Goal: Task Accomplishment & Management: Complete application form

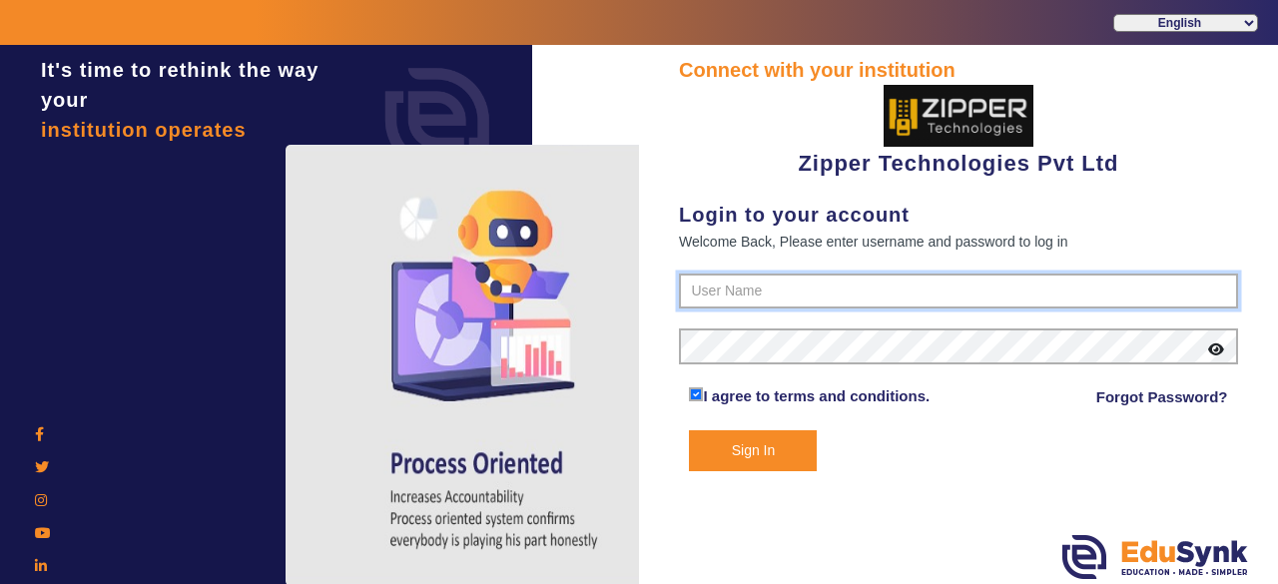
click at [761, 303] on input "text" at bounding box center [958, 292] width 559 height 36
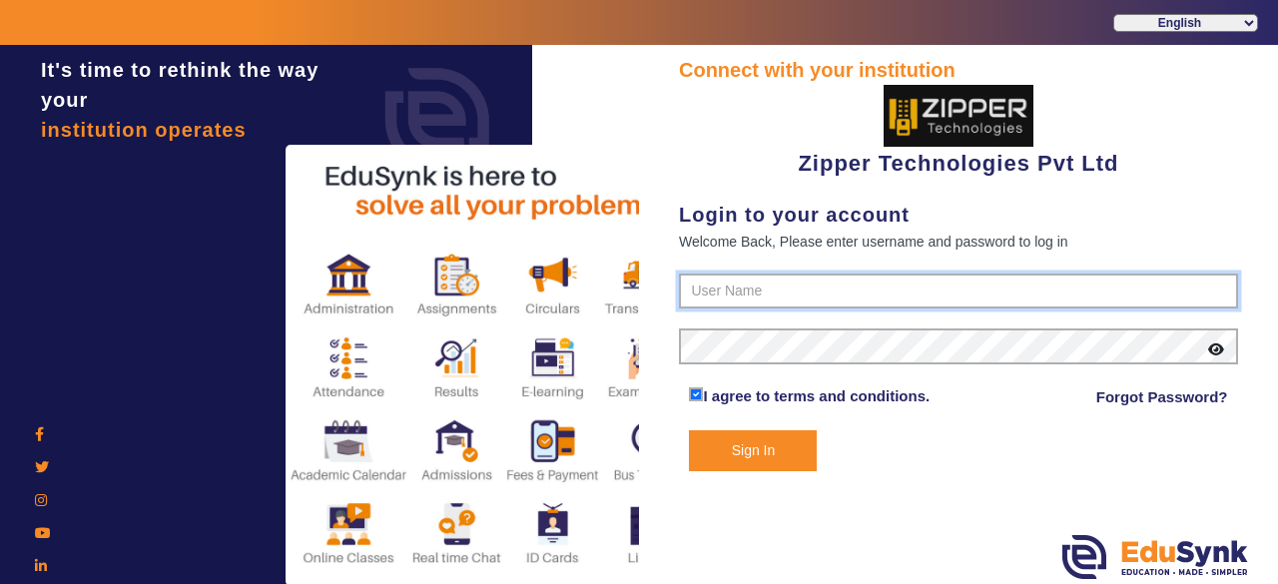
click at [741, 294] on input "text" at bounding box center [958, 292] width 559 height 36
click at [853, 295] on input "8114466099" at bounding box center [958, 292] width 559 height 36
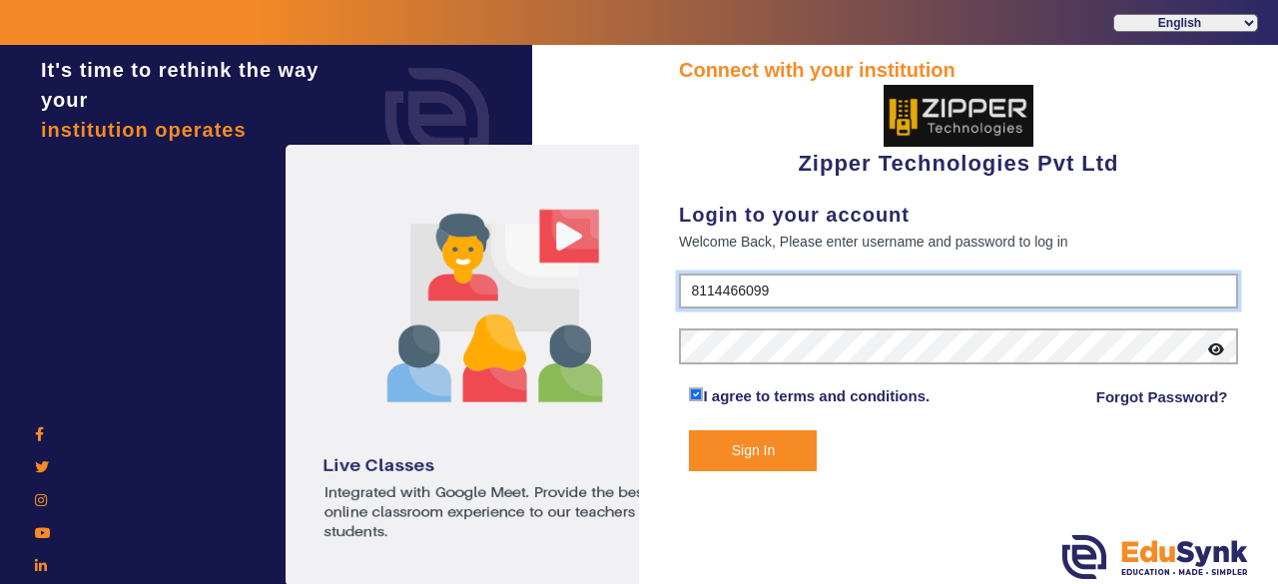
click at [853, 295] on input "8114466099" at bounding box center [958, 292] width 559 height 36
type input "8"
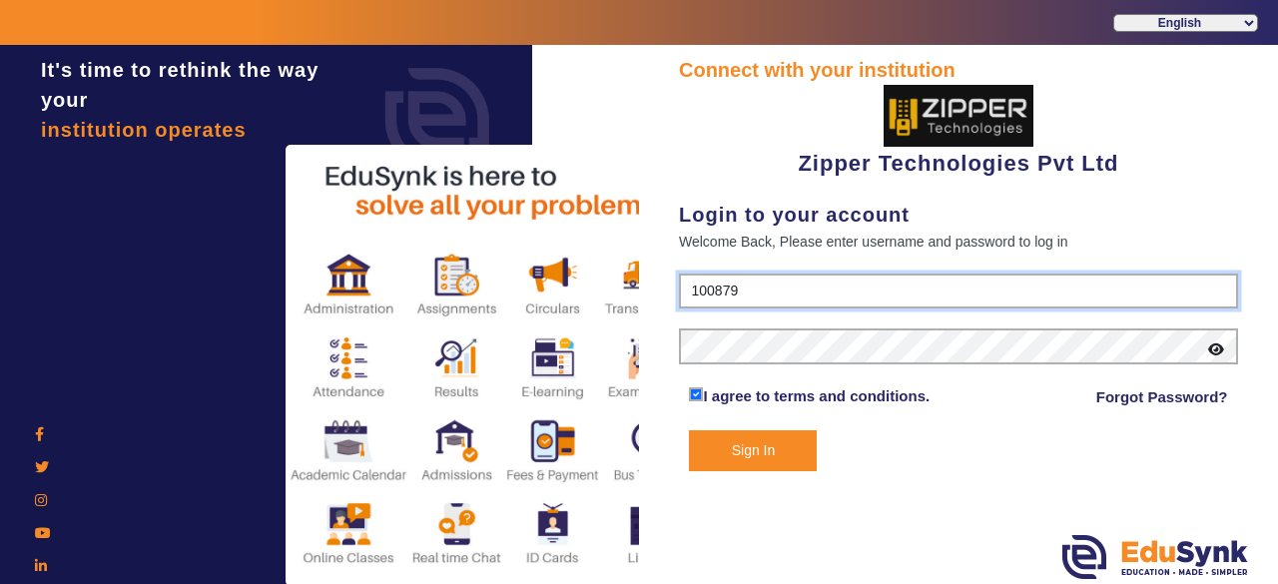
type input "1008790000"
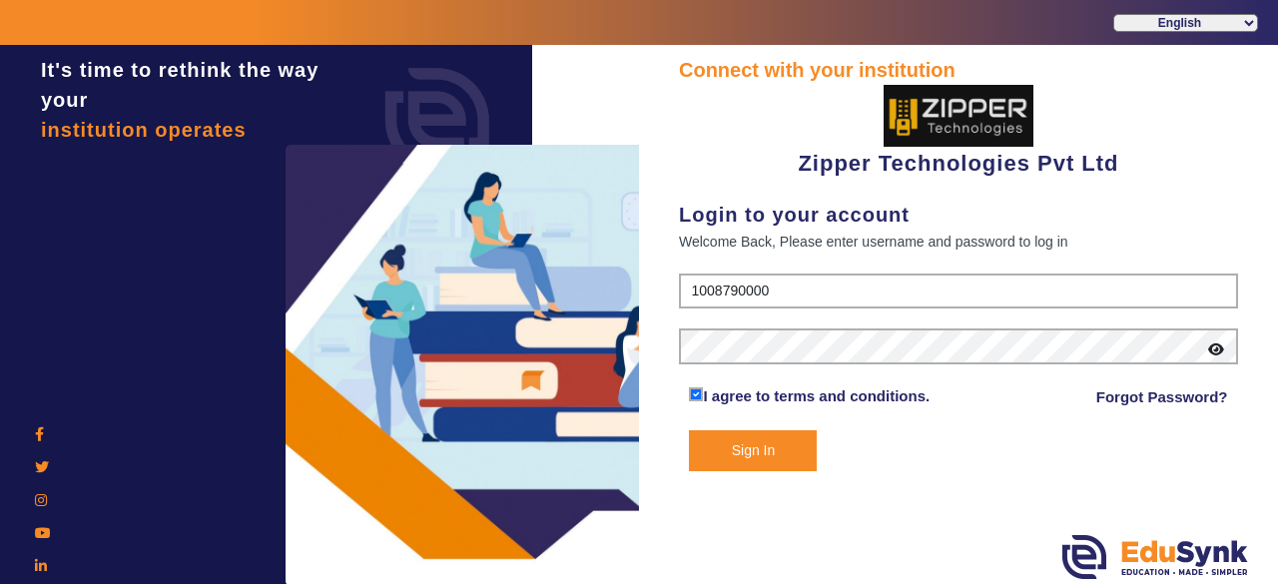
click at [760, 450] on button "Sign In" at bounding box center [753, 450] width 128 height 41
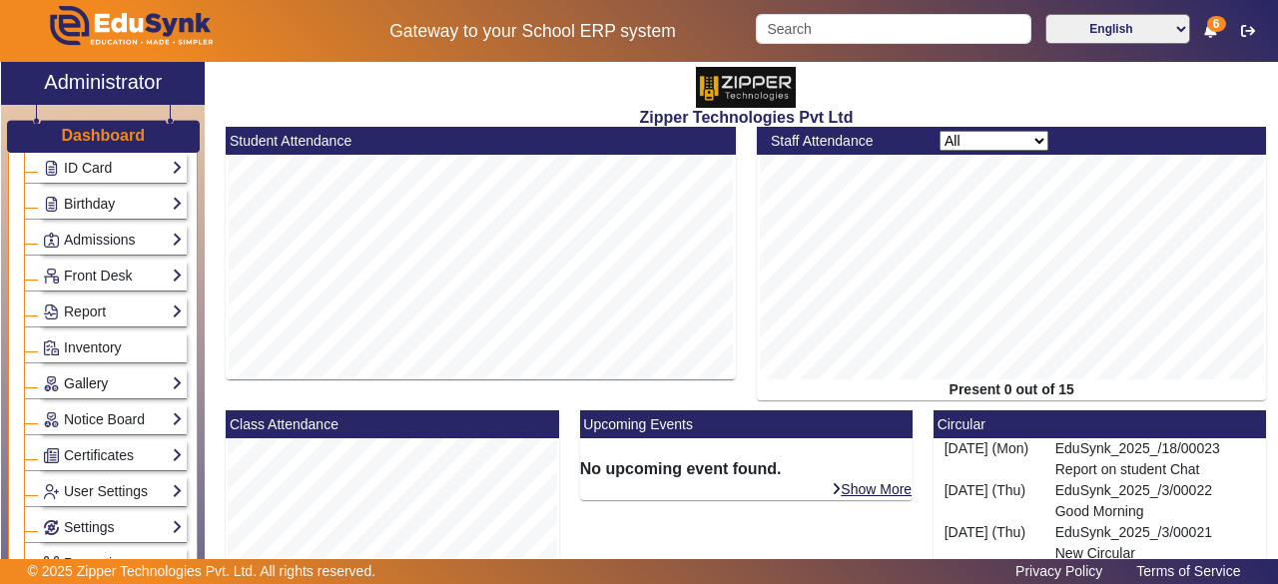
scroll to position [267, 0]
click at [104, 408] on link "Notice Board" at bounding box center [113, 418] width 140 height 23
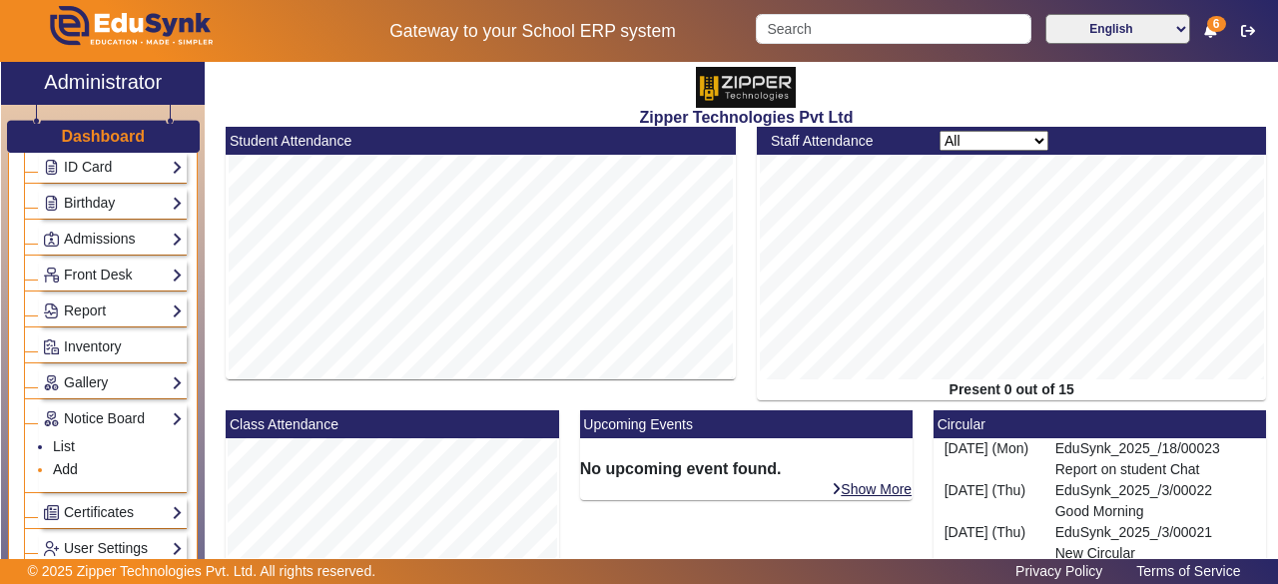
click at [74, 461] on link "Add" at bounding box center [65, 469] width 25 height 16
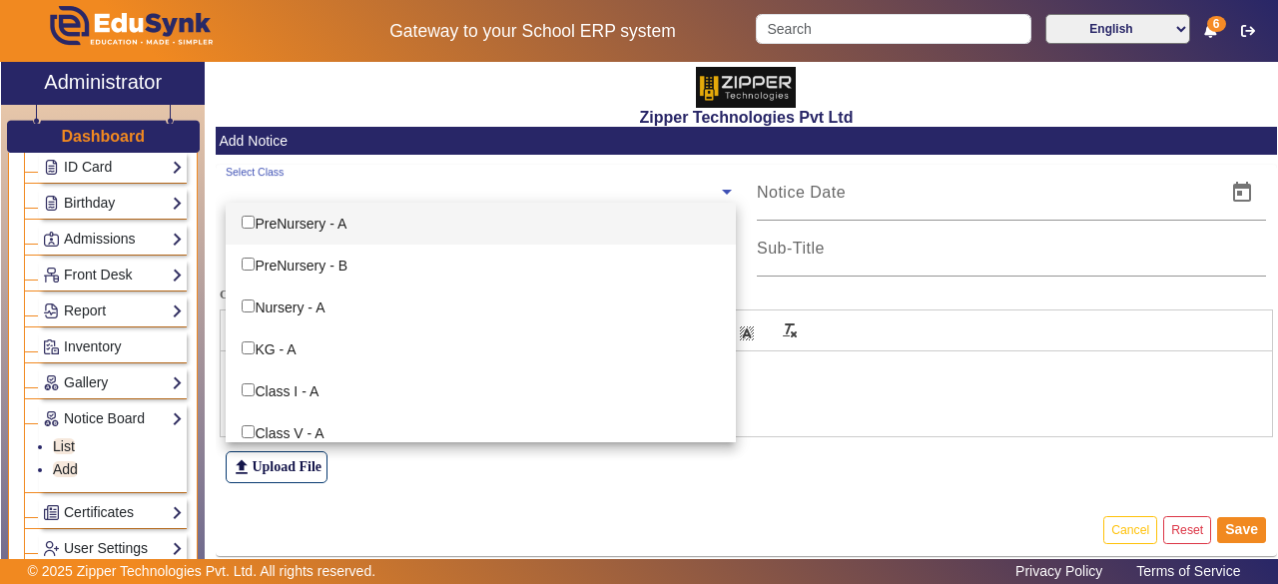
click at [577, 199] on input "text" at bounding box center [472, 192] width 492 height 19
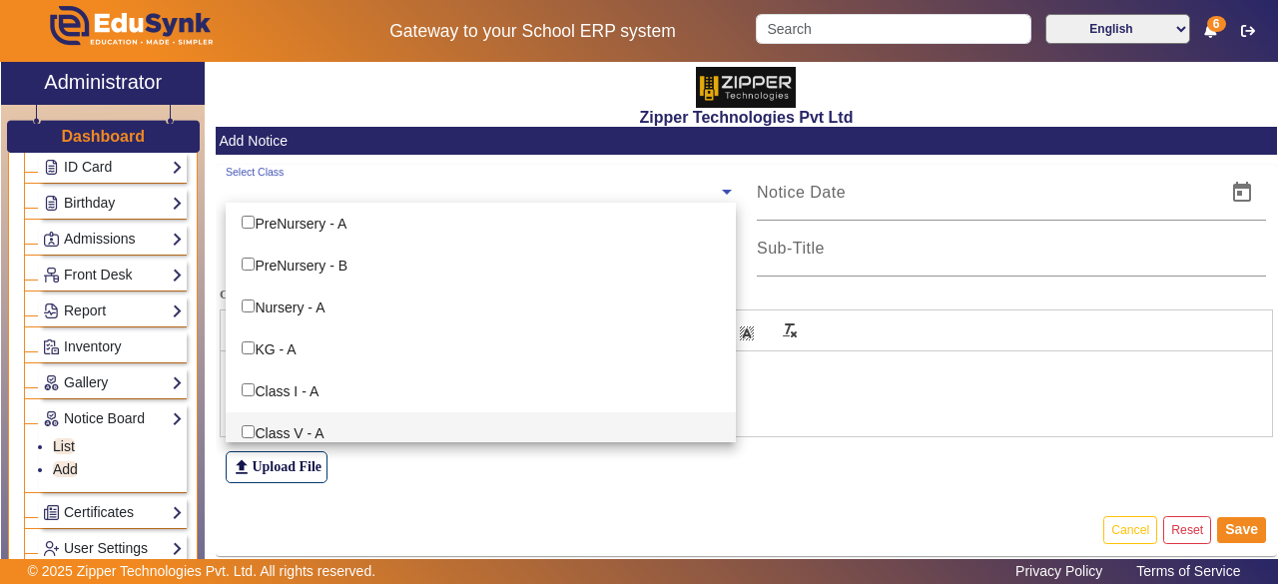
scroll to position [82, 0]
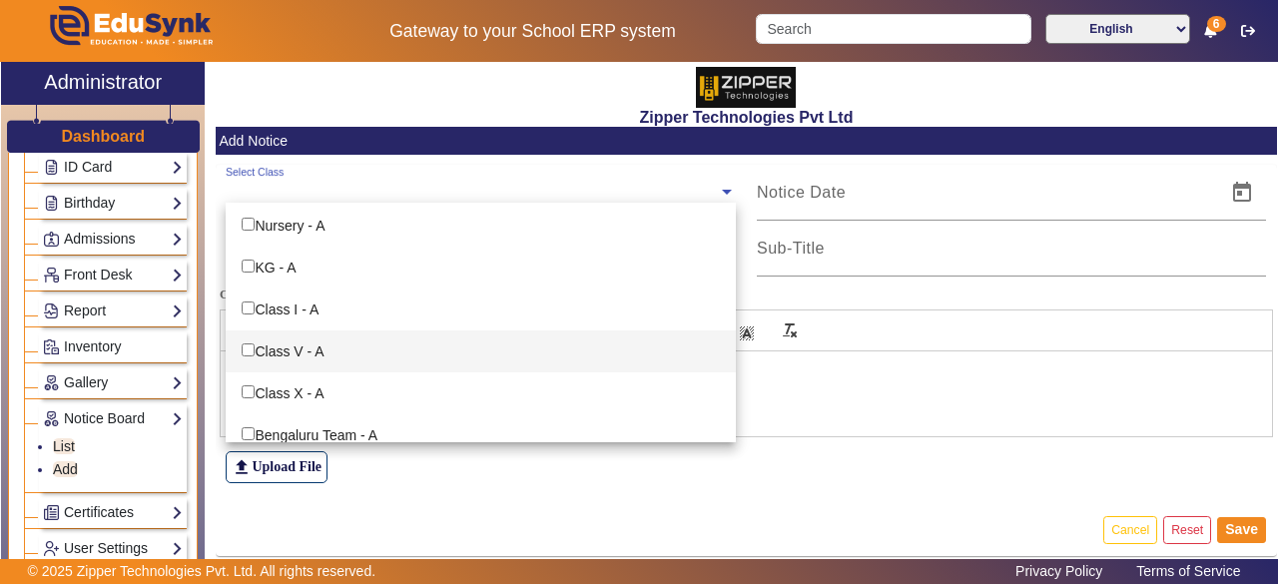
click at [311, 351] on div "Class V - A" at bounding box center [481, 351] width 510 height 42
checkbox input "true"
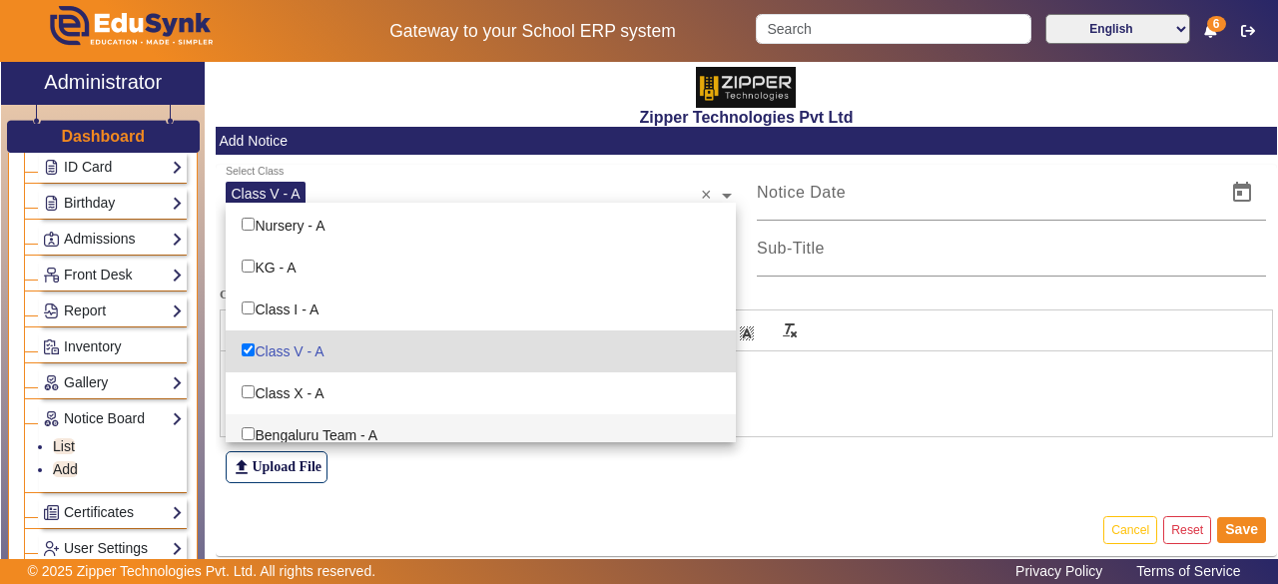
click at [865, 544] on mat-card-actions "Cancel Reset Save" at bounding box center [746, 530] width 1061 height 52
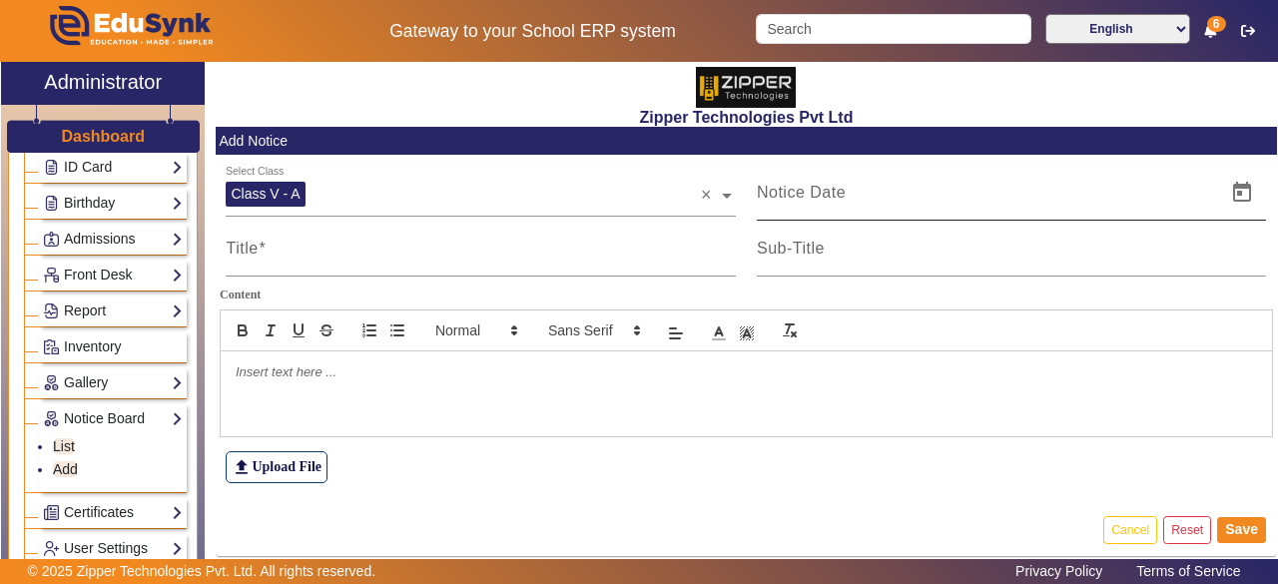
click at [865, 208] on div at bounding box center [986, 193] width 458 height 56
click at [819, 201] on input at bounding box center [986, 193] width 458 height 24
type input "[DATE]"
click at [461, 261] on input "Title" at bounding box center [481, 257] width 510 height 24
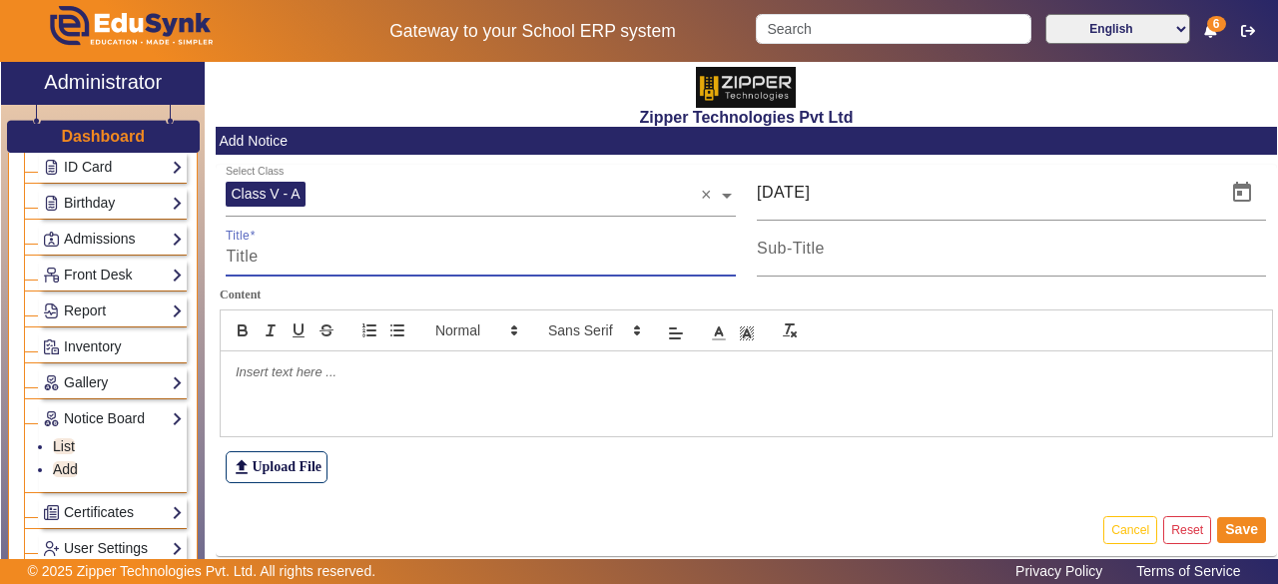
click at [417, 259] on input "Title" at bounding box center [481, 257] width 510 height 24
type input "bhjmm"
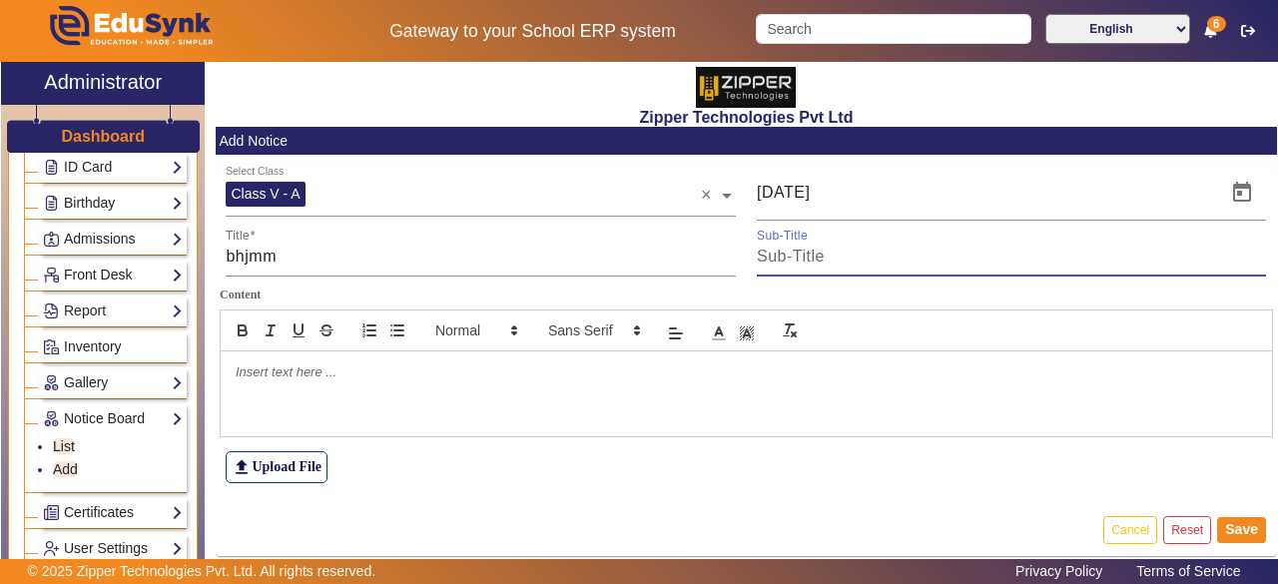
click at [894, 264] on input "Sub-Title" at bounding box center [1012, 257] width 510 height 24
type input "vj kmm"
click at [1227, 529] on button "Save" at bounding box center [1241, 530] width 49 height 26
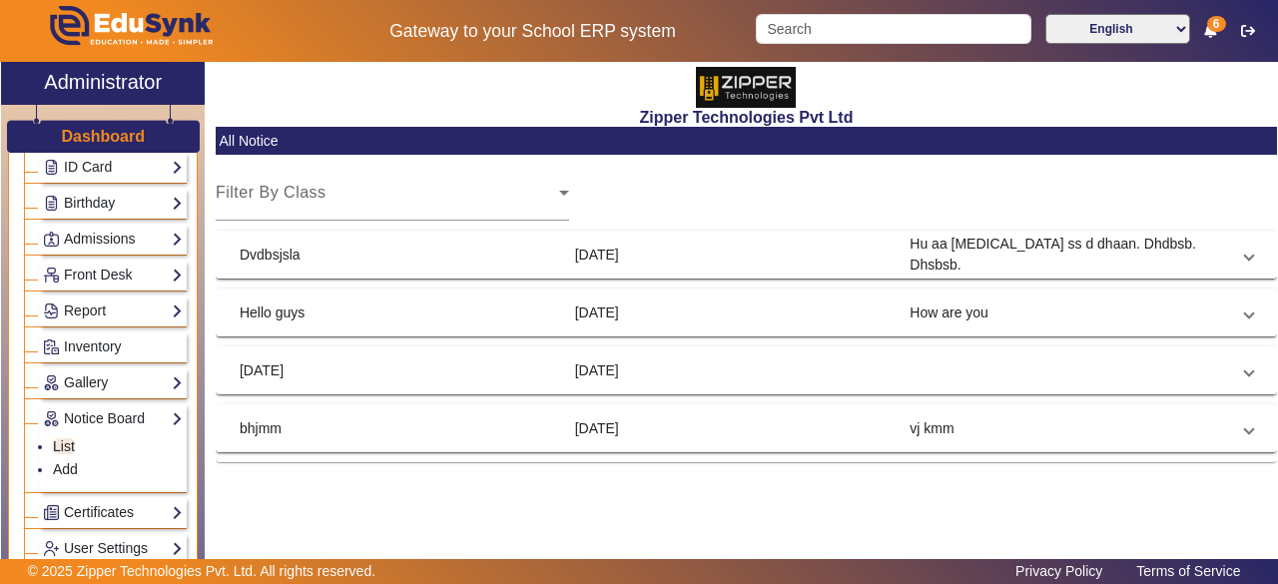
click at [809, 266] on mat-expansion-panel-header "Dvdbsjsla [DATE] Hu aa [MEDICAL_DATA] ss d dhaan. Dhdbsb. Dhsbsb." at bounding box center [746, 255] width 1061 height 48
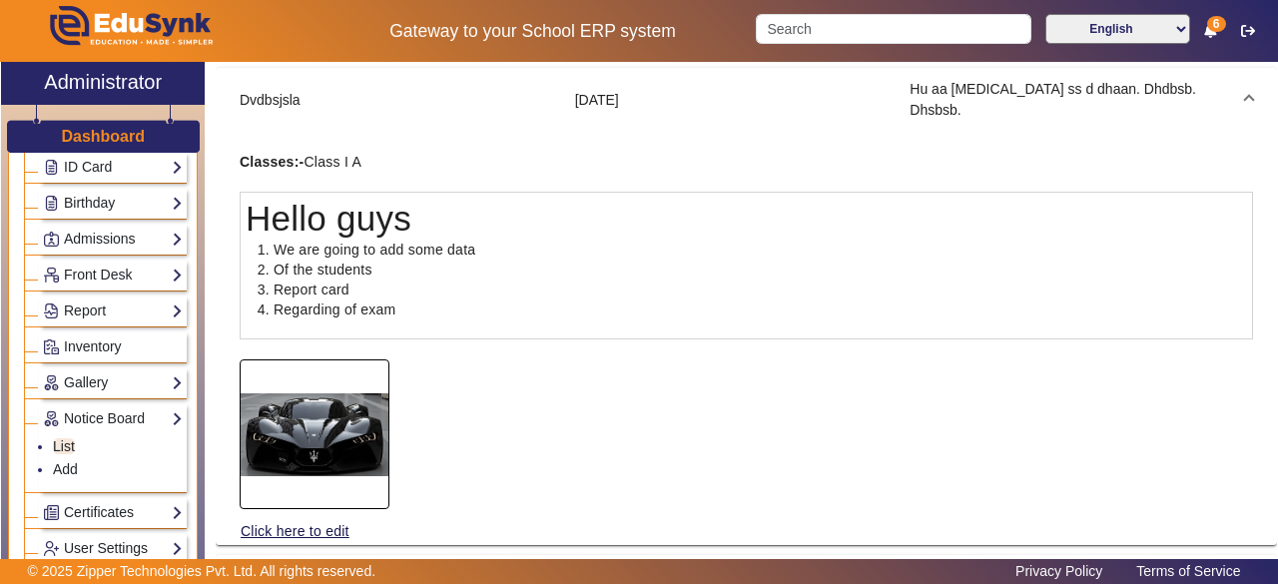
scroll to position [342, 0]
